Goal: Transaction & Acquisition: Purchase product/service

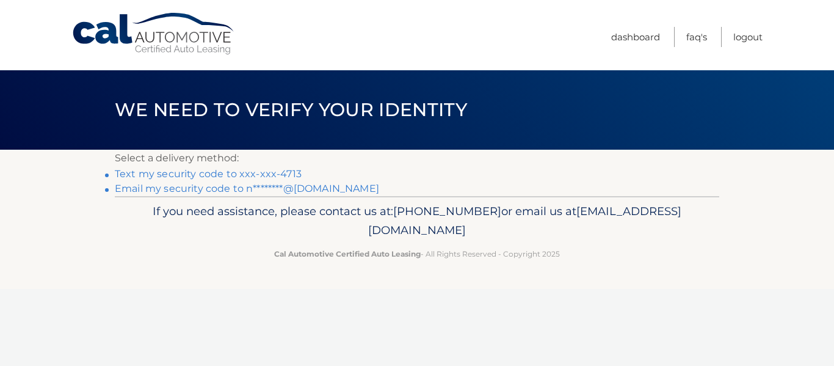
click at [250, 174] on link "Text my security code to xxx-xxx-4713" at bounding box center [208, 174] width 187 height 12
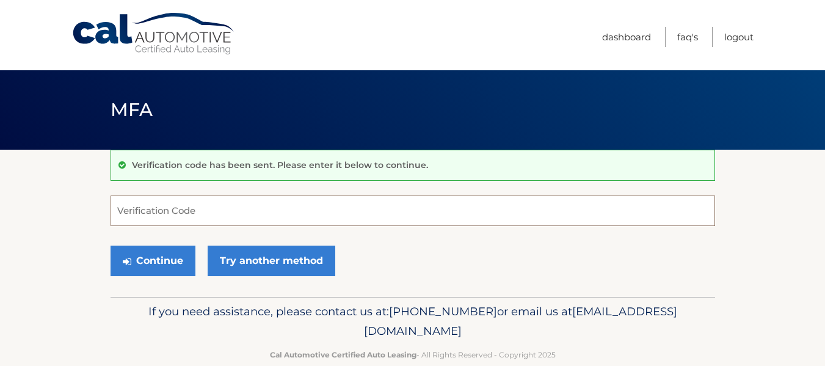
click at [198, 207] on input "Verification Code" at bounding box center [413, 210] width 605 height 31
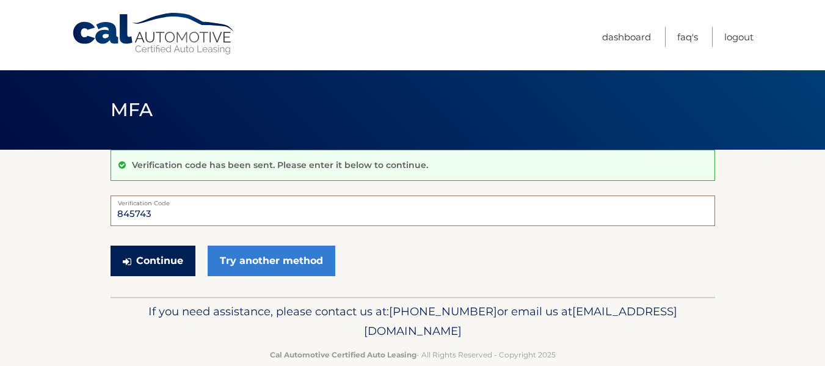
type input "845743"
click at [150, 265] on button "Continue" at bounding box center [153, 260] width 85 height 31
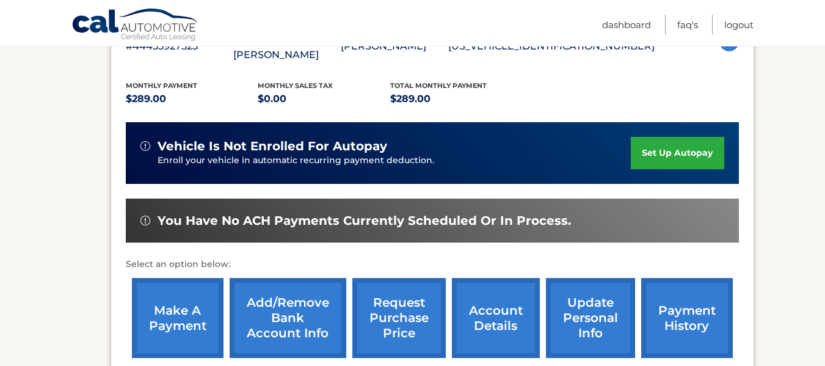
scroll to position [122, 0]
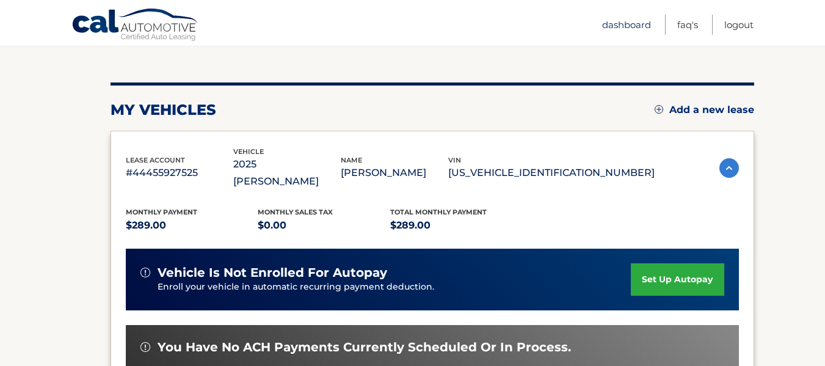
click at [619, 24] on link "Dashboard" at bounding box center [626, 25] width 49 height 20
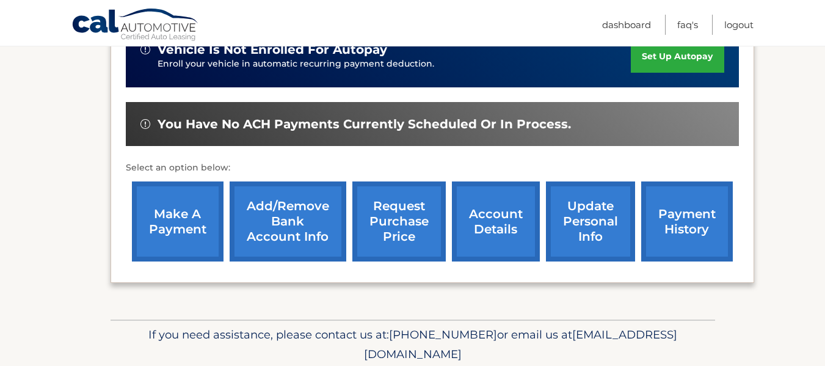
scroll to position [374, 0]
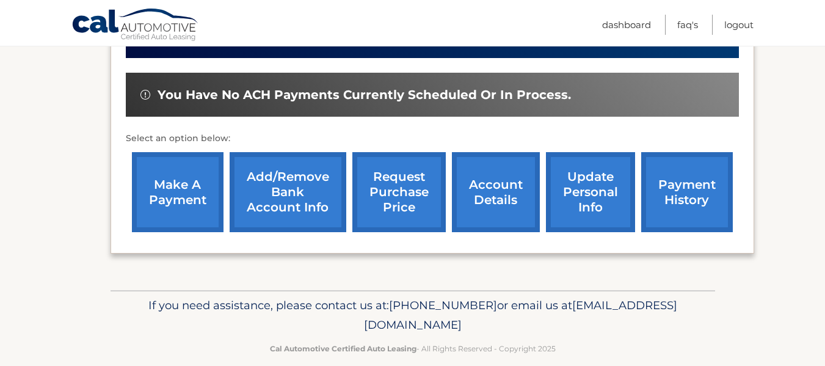
click at [181, 184] on link "make a payment" at bounding box center [178, 192] width 92 height 80
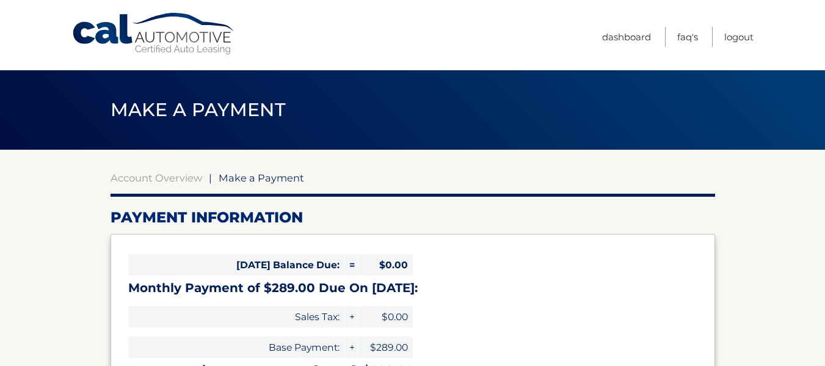
select select "ZWYwMDk3ZjMtMDEyNy00ODExLWIyMjQtMzAzYTNhM2U1YTMx"
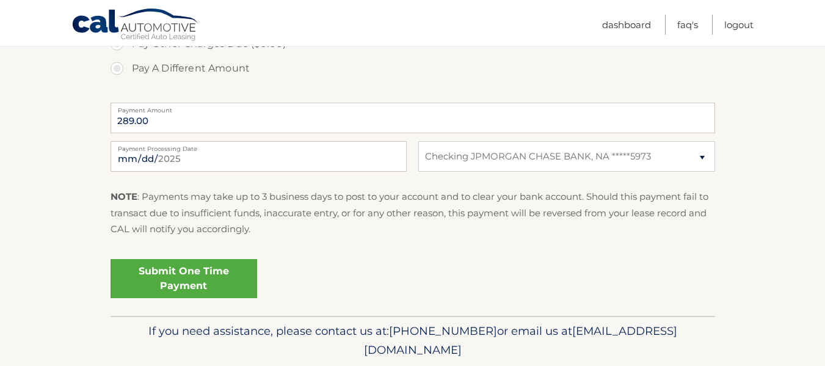
scroll to position [507, 0]
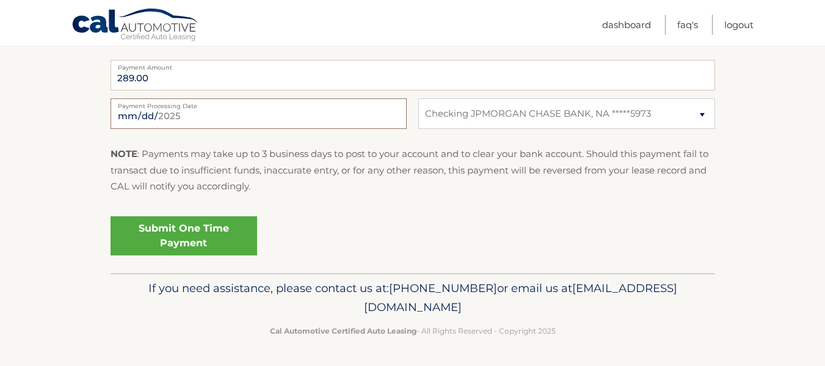
click at [307, 123] on input "[DATE]" at bounding box center [259, 113] width 296 height 31
type input "[DATE]"
